Goal: Navigation & Orientation: Find specific page/section

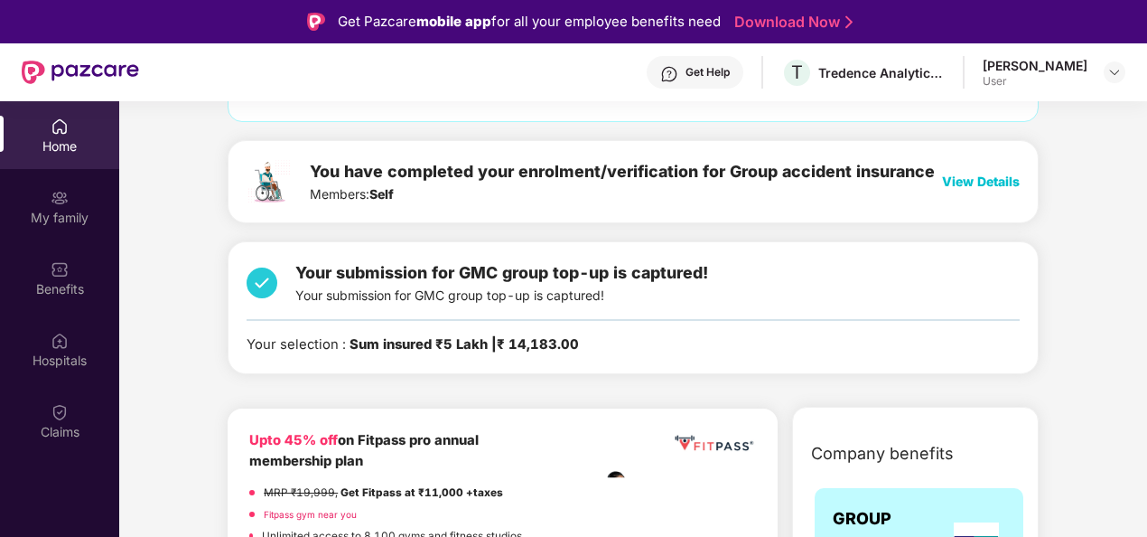
scroll to position [233, 0]
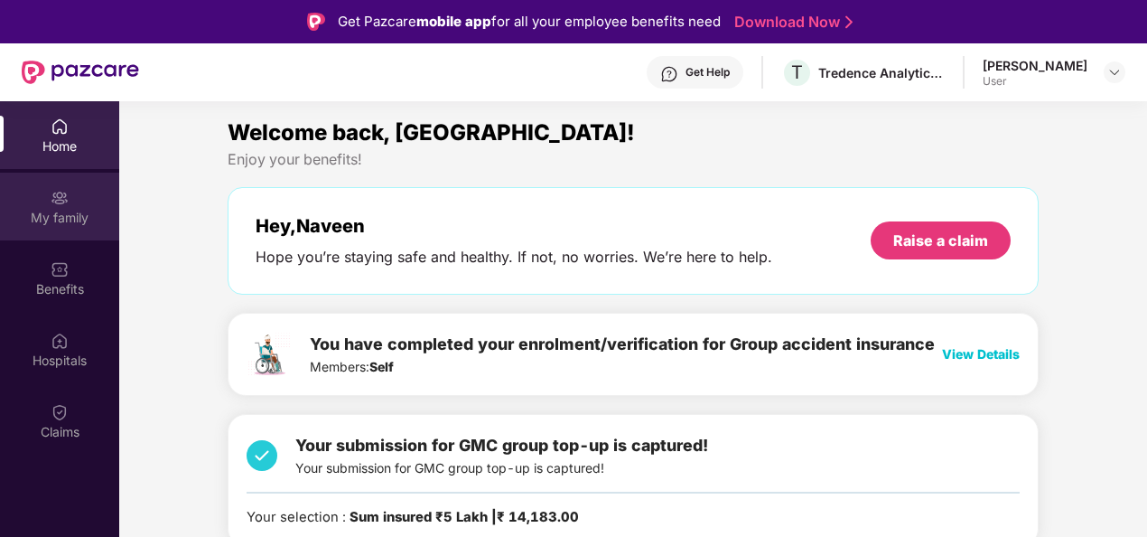
click at [72, 219] on div "My family" at bounding box center [59, 218] width 119 height 18
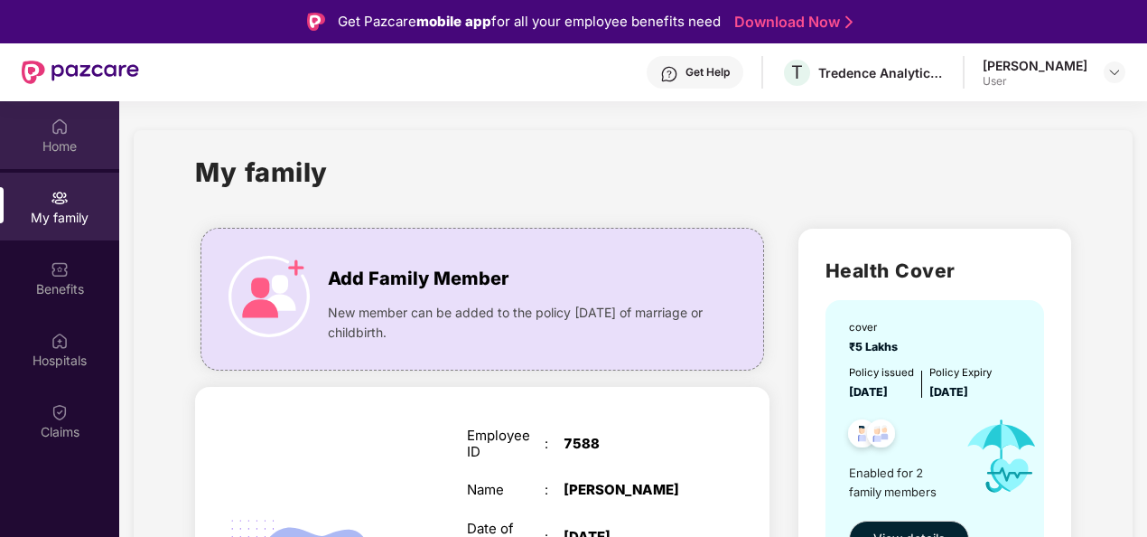
click at [60, 164] on div "Home" at bounding box center [59, 135] width 119 height 68
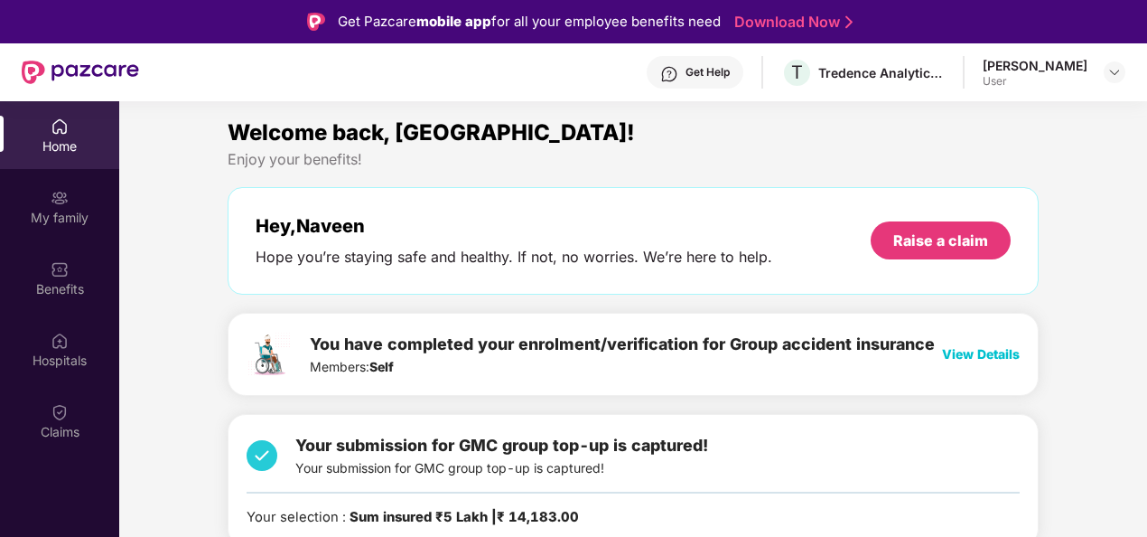
click at [526, 276] on div "Hey, Naveen Hope you’re staying safe and healthy. If not, no worries. We’re her…" at bounding box center [633, 241] width 811 height 108
